Goal: Transaction & Acquisition: Purchase product/service

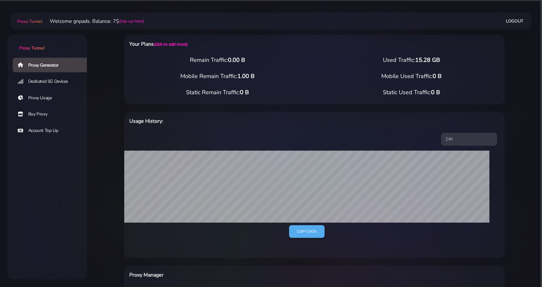
click at [44, 112] on link "Buy Proxy" at bounding box center [52, 114] width 79 height 15
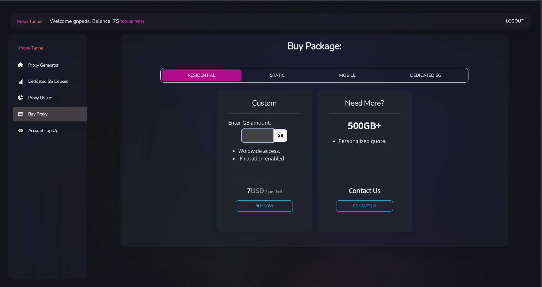
type input "1"
click at [270, 133] on input "1" at bounding box center [258, 135] width 32 height 13
click at [267, 206] on button "Buy Now" at bounding box center [264, 205] width 58 height 11
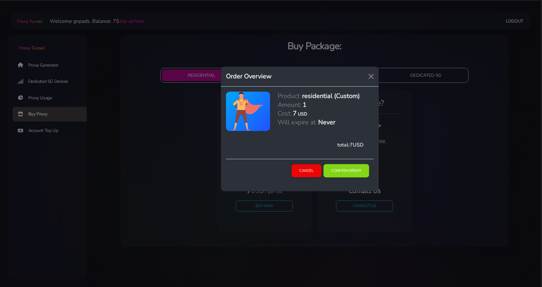
click at [337, 171] on button "Confirm Order" at bounding box center [346, 170] width 46 height 13
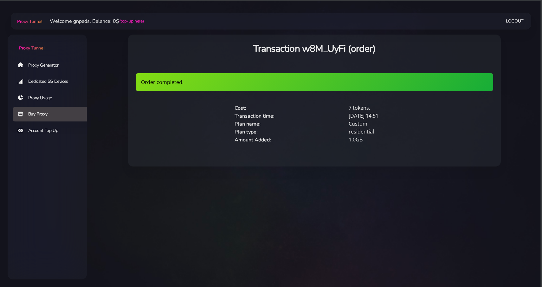
click at [49, 62] on link "Proxy Generator" at bounding box center [52, 65] width 79 height 15
